Goal: Find specific page/section: Find specific page/section

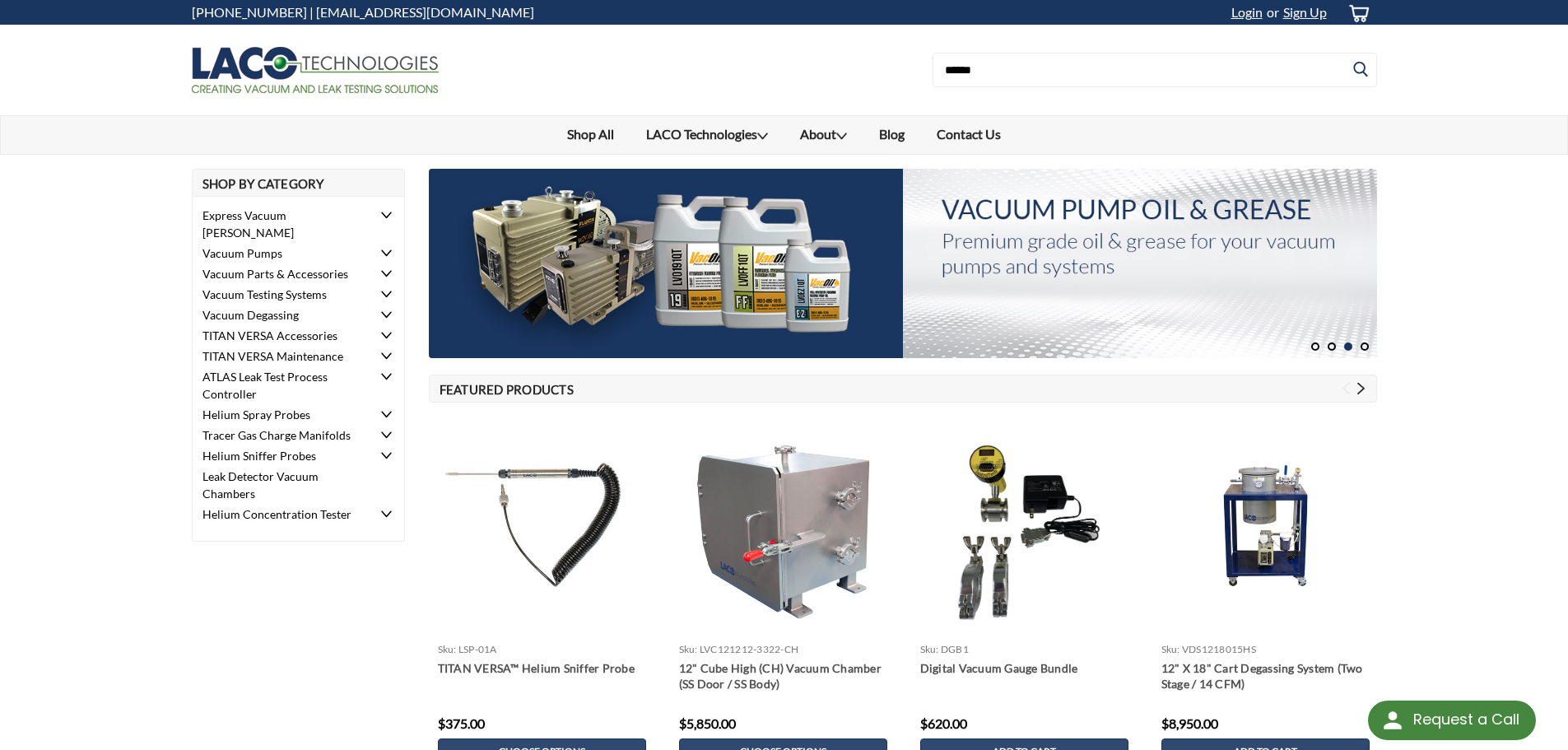
click at [384, 351] on icon at bounding box center [386, 355] width 10 height 10
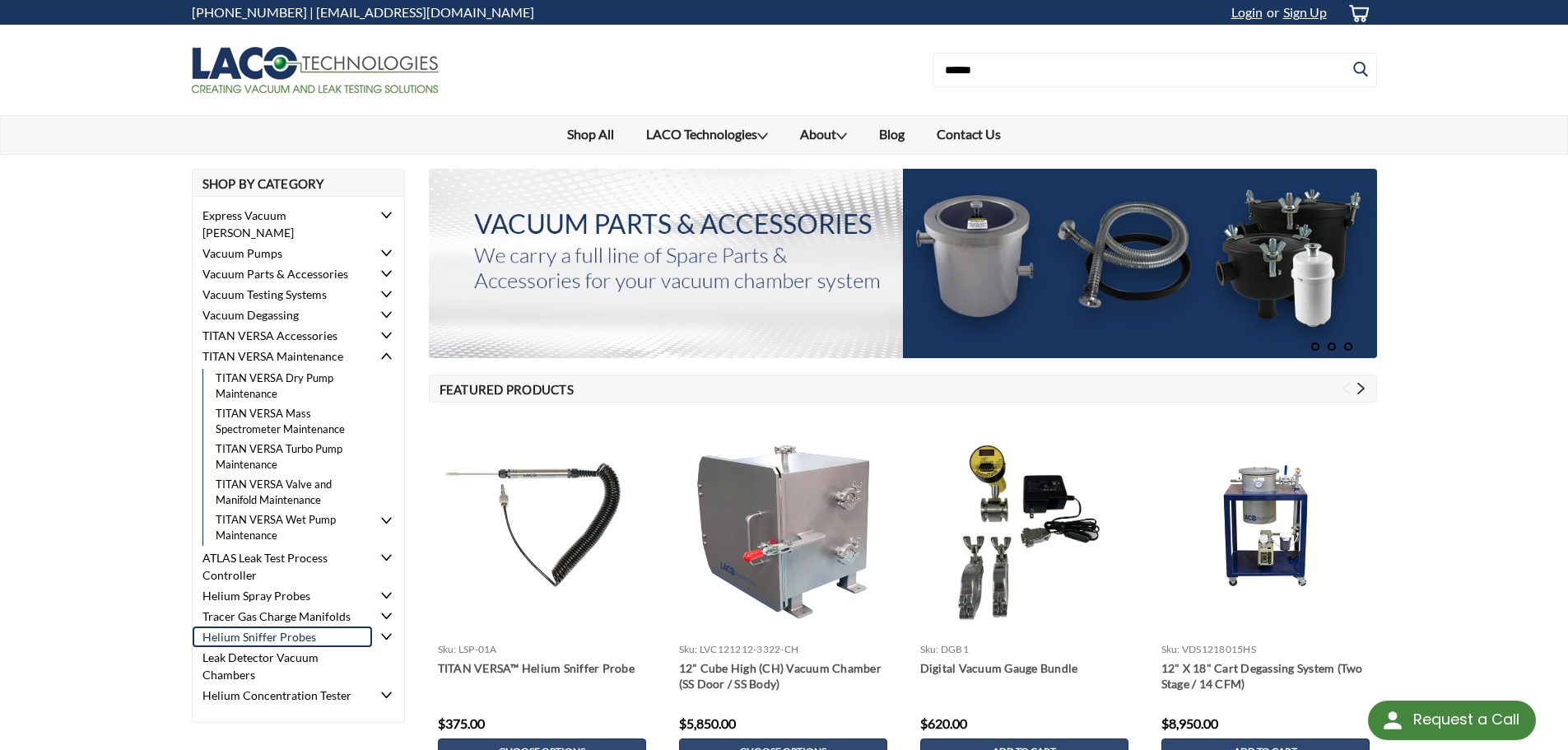
click at [260, 626] on link "Helium Sniffer Probes" at bounding box center [283, 636] width 181 height 20
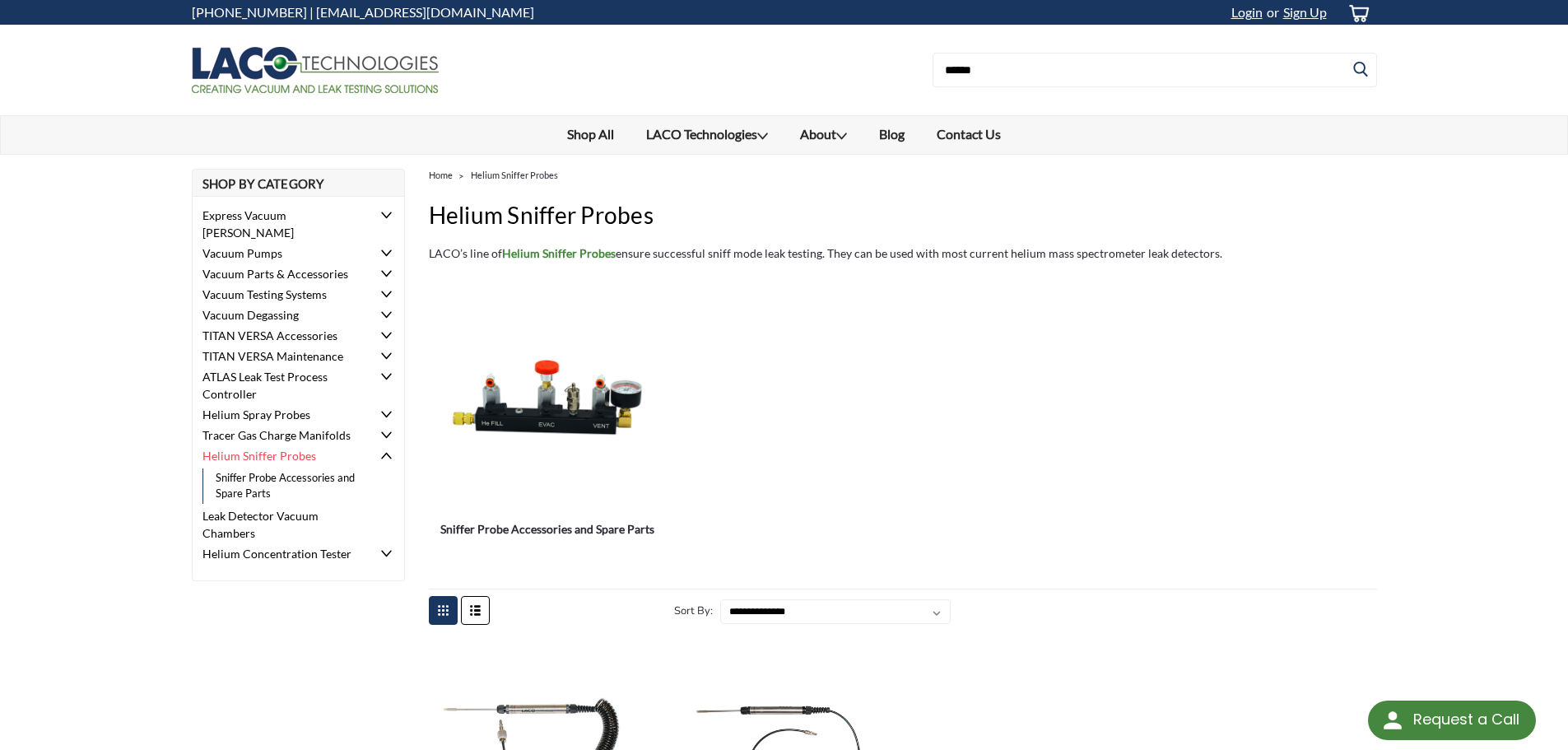
click at [388, 351] on icon at bounding box center [386, 355] width 10 height 10
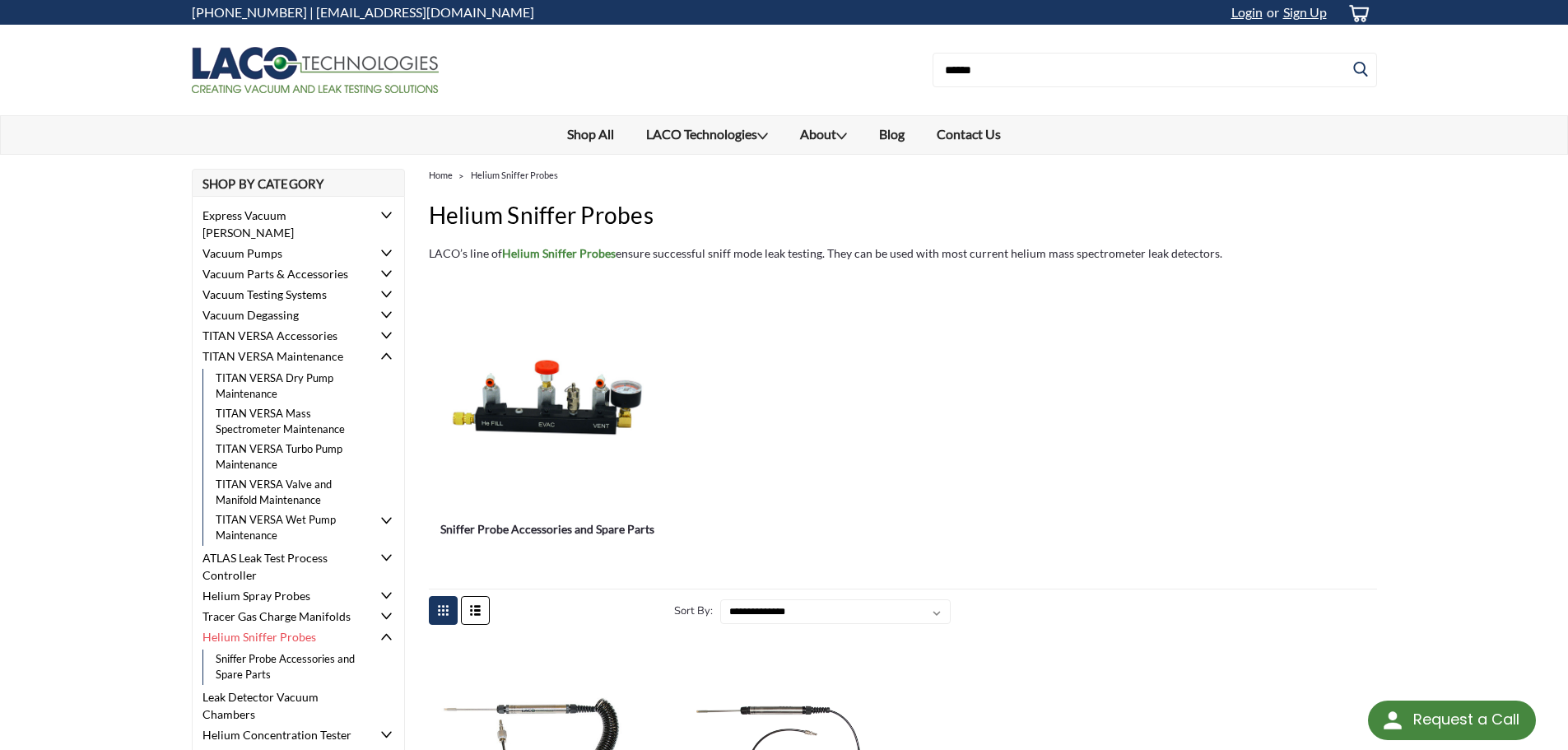
click at [388, 351] on icon at bounding box center [386, 355] width 10 height 10
